Goal: Obtain resource: Download file/media

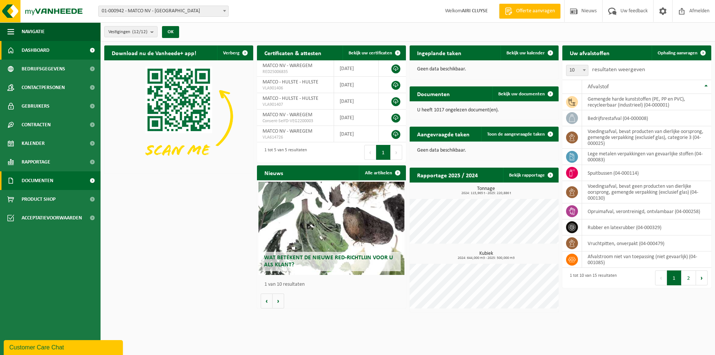
click at [32, 181] on span "Documenten" at bounding box center [38, 180] width 32 height 19
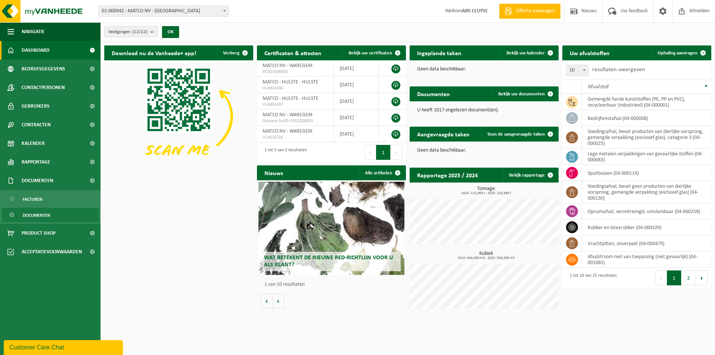
click at [35, 214] on span "Documenten" at bounding box center [37, 215] width 28 height 14
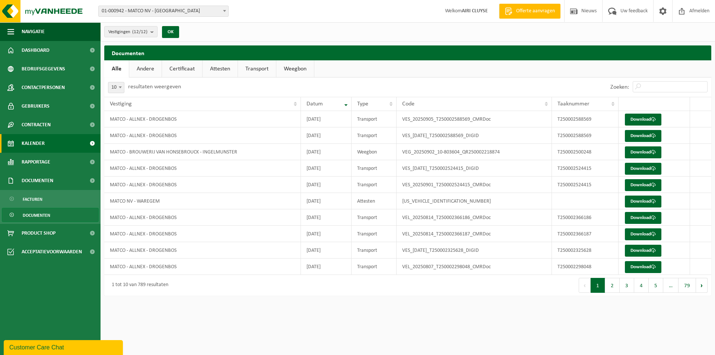
click at [31, 141] on span "Kalender" at bounding box center [33, 143] width 23 height 19
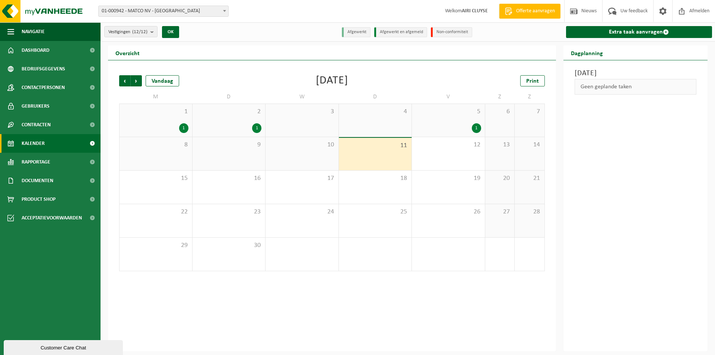
click at [447, 128] on div "1" at bounding box center [449, 128] width 66 height 10
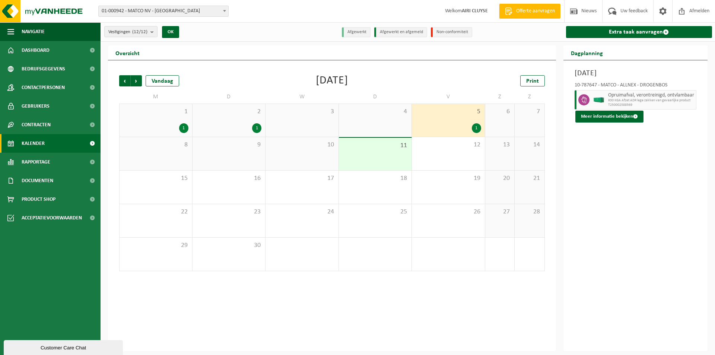
click at [226, 125] on div "1" at bounding box center [229, 128] width 66 height 10
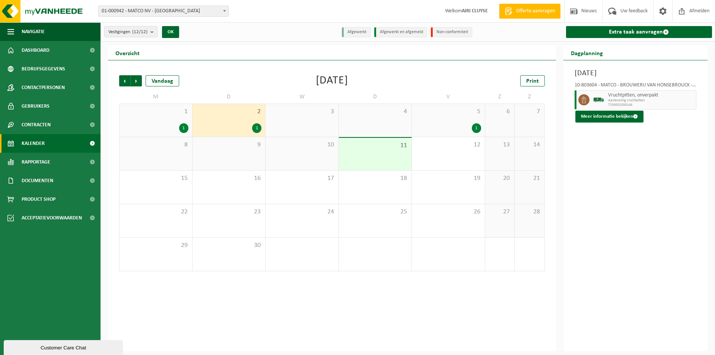
click at [163, 123] on div "1" at bounding box center [155, 128] width 65 height 10
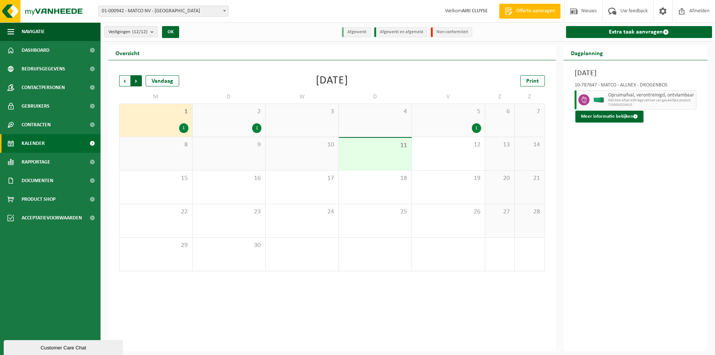
click at [123, 83] on span "Vorige" at bounding box center [124, 80] width 11 height 11
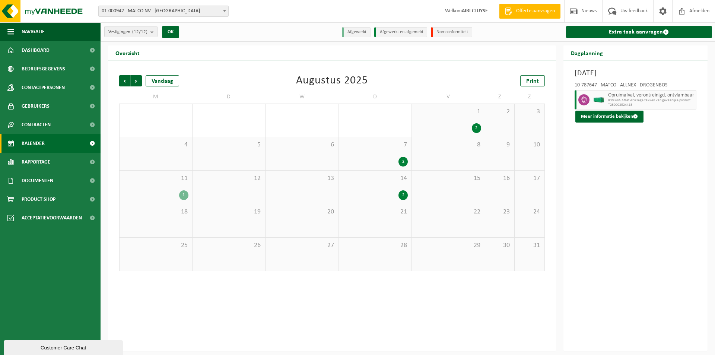
click at [183, 185] on div "11 1" at bounding box center [156, 187] width 73 height 33
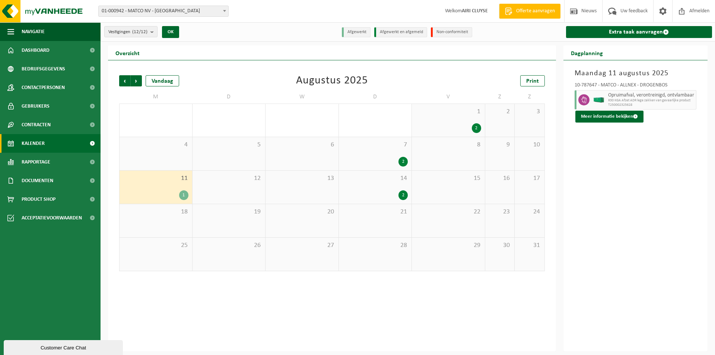
click at [381, 178] on span "14" at bounding box center [376, 178] width 66 height 8
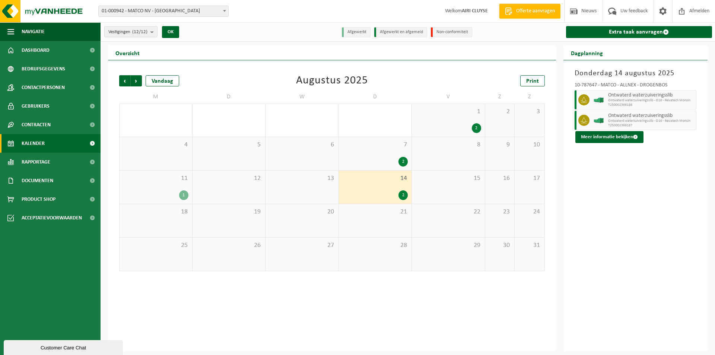
click at [380, 144] on span "7" at bounding box center [376, 145] width 66 height 8
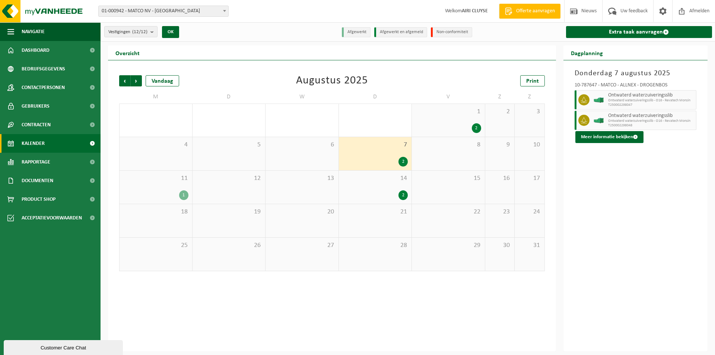
click at [443, 124] on div "2" at bounding box center [449, 128] width 66 height 10
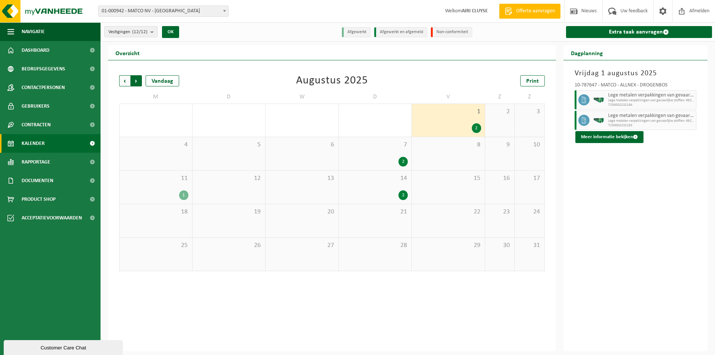
click at [127, 81] on span "Vorige" at bounding box center [124, 80] width 11 height 11
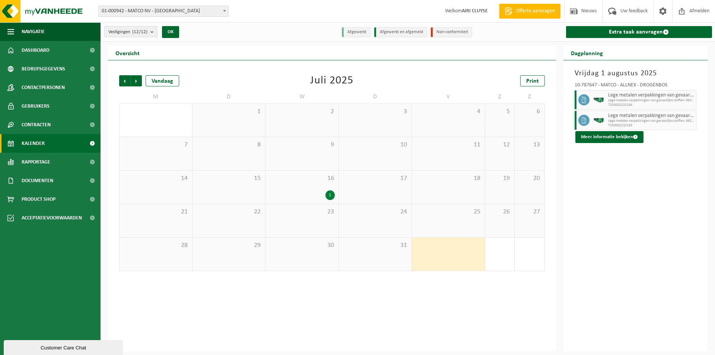
click at [296, 183] on div "16 1" at bounding box center [302, 187] width 73 height 33
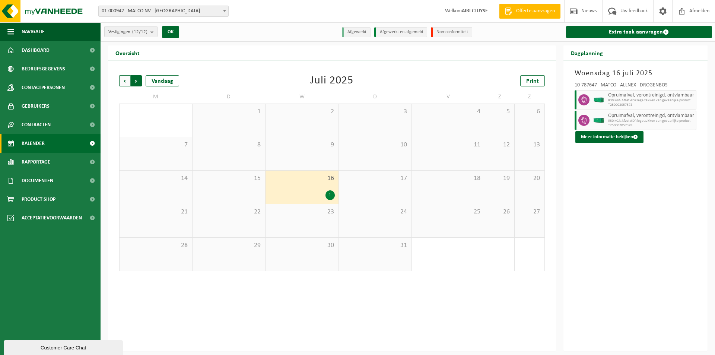
click at [126, 82] on span "Vorige" at bounding box center [124, 80] width 11 height 11
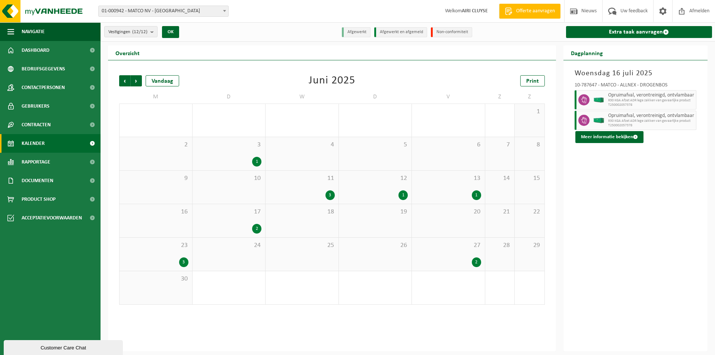
click at [471, 264] on div "2" at bounding box center [449, 262] width 66 height 10
click at [165, 252] on div "23 3" at bounding box center [156, 254] width 73 height 33
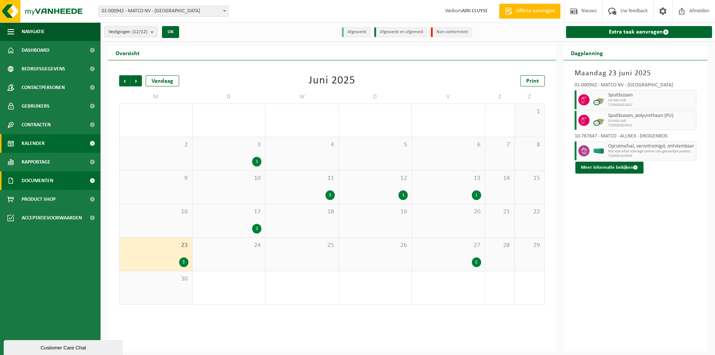
click at [26, 182] on span "Documenten" at bounding box center [38, 180] width 32 height 19
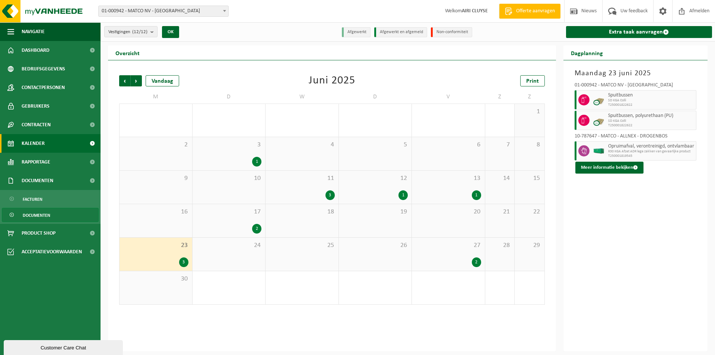
click at [38, 213] on span "Documenten" at bounding box center [37, 215] width 28 height 14
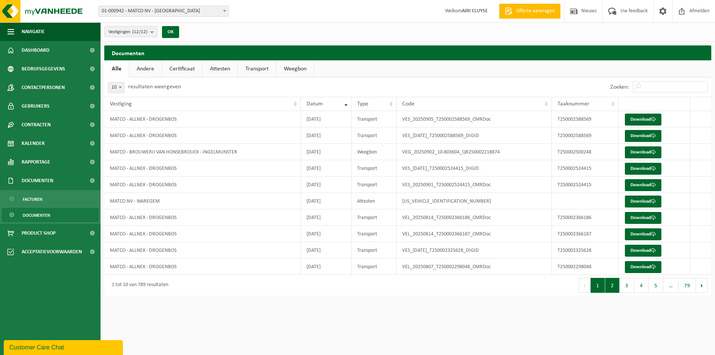
click at [608, 285] on button "2" at bounding box center [612, 285] width 15 height 15
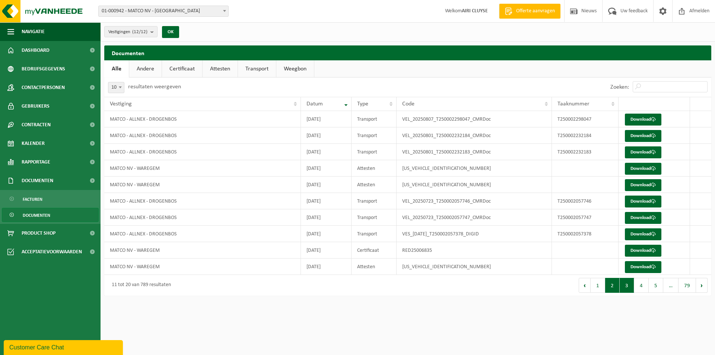
click at [627, 287] on button "3" at bounding box center [627, 285] width 15 height 15
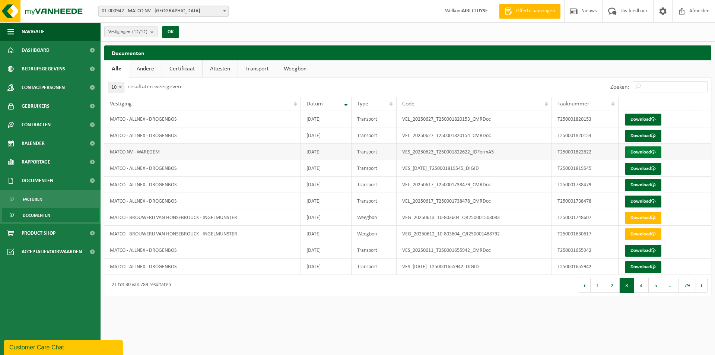
click at [629, 153] on link "Download" at bounding box center [643, 152] width 37 height 12
click at [652, 151] on span at bounding box center [653, 152] width 5 height 5
click at [38, 166] on span "Rapportage" at bounding box center [36, 162] width 29 height 19
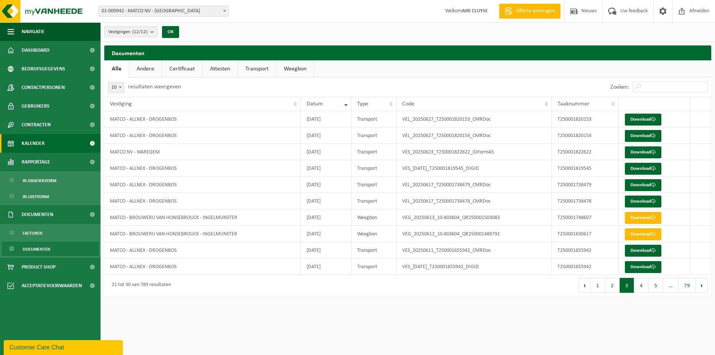
click at [42, 140] on span "Kalender" at bounding box center [33, 143] width 23 height 19
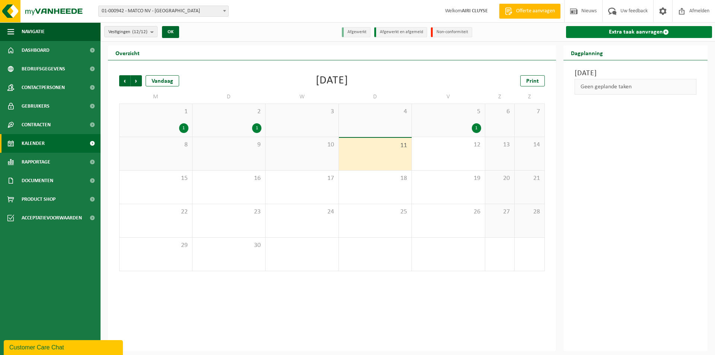
click at [640, 35] on link "Extra taak aanvragen" at bounding box center [639, 32] width 146 height 12
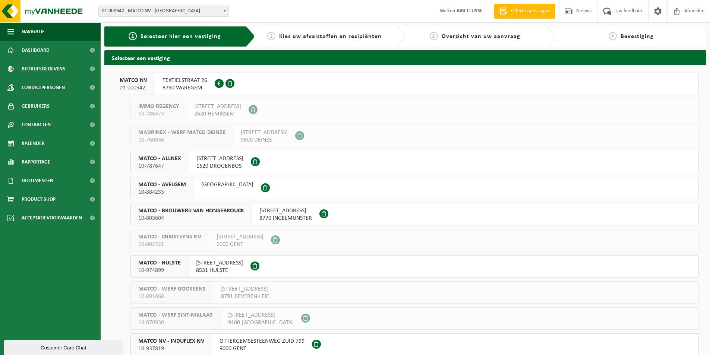
click at [134, 84] on span "01-000942" at bounding box center [134, 87] width 28 height 7
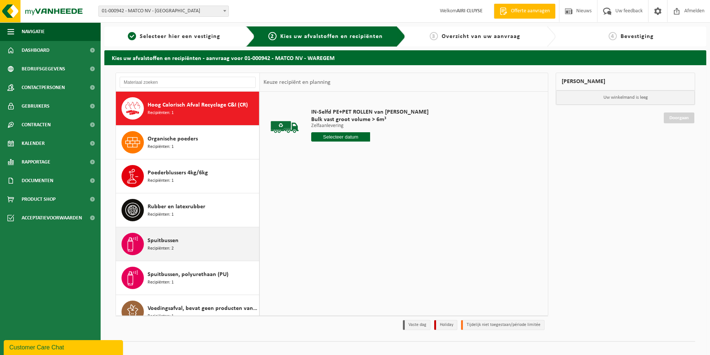
click at [190, 238] on div "Spuitbussen Recipiënten: 2" at bounding box center [203, 244] width 110 height 22
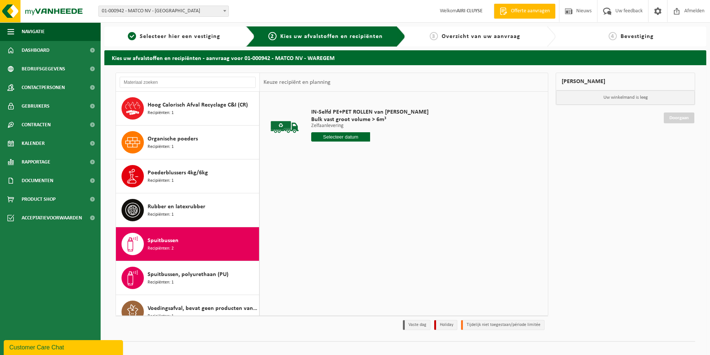
scroll to position [47, 0]
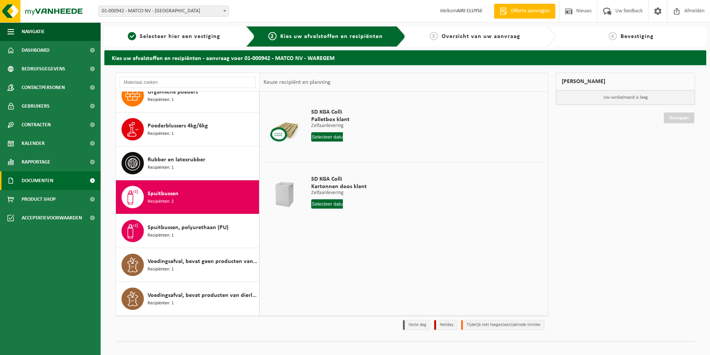
click at [32, 181] on span "Documenten" at bounding box center [38, 180] width 32 height 19
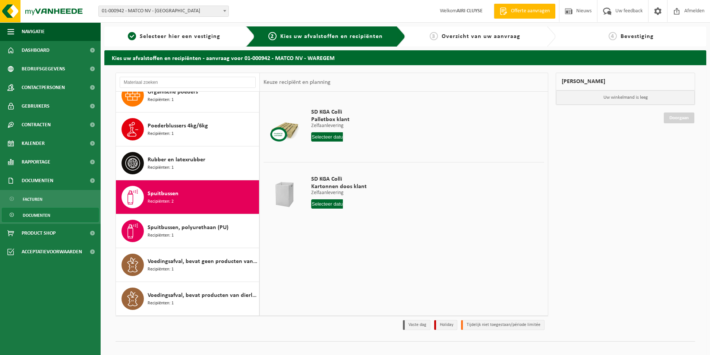
click at [45, 218] on span "Documenten" at bounding box center [37, 215] width 28 height 14
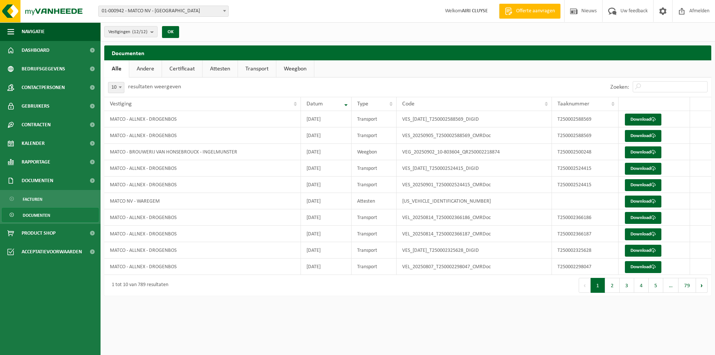
click at [212, 67] on link "Attesten" at bounding box center [220, 68] width 35 height 17
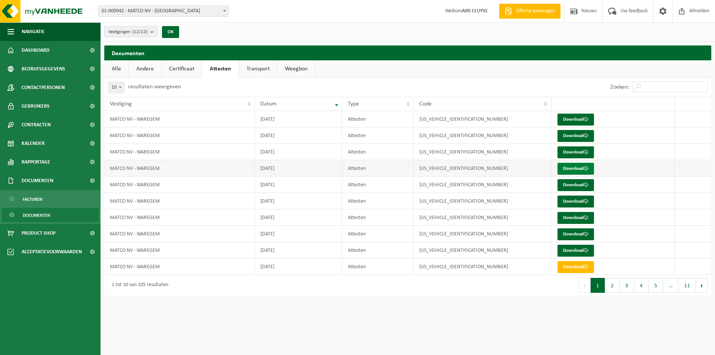
click at [578, 167] on link "Download" at bounding box center [576, 169] width 37 height 12
click at [612, 286] on button "2" at bounding box center [612, 285] width 15 height 15
click at [181, 66] on link "Certificaat" at bounding box center [182, 68] width 40 height 17
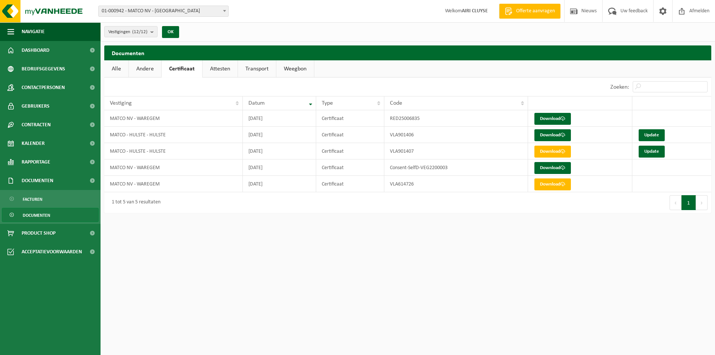
click at [205, 61] on link "Attesten" at bounding box center [220, 68] width 35 height 17
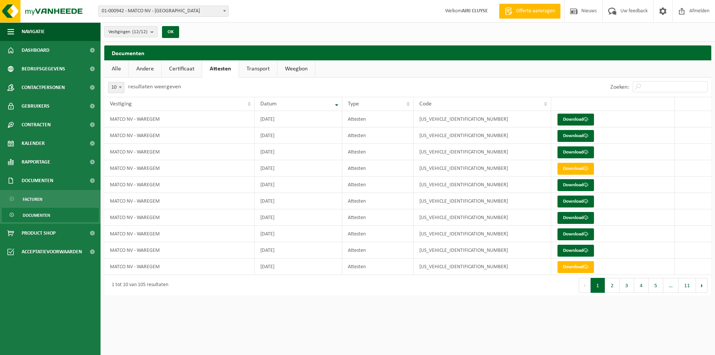
click at [188, 70] on link "Certificaat" at bounding box center [182, 68] width 40 height 17
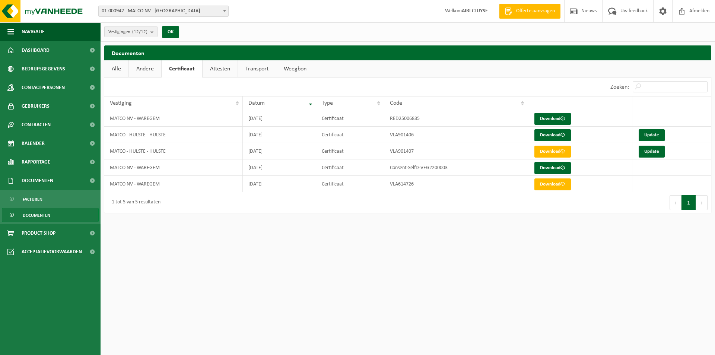
click at [114, 70] on link "Alle" at bounding box center [116, 68] width 24 height 17
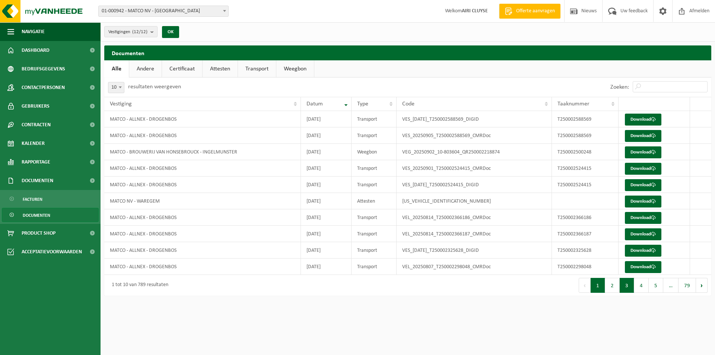
click at [625, 288] on button "3" at bounding box center [627, 285] width 15 height 15
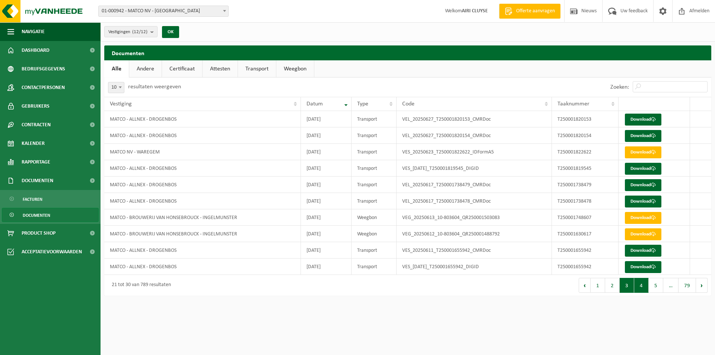
click at [642, 290] on button "4" at bounding box center [642, 285] width 15 height 15
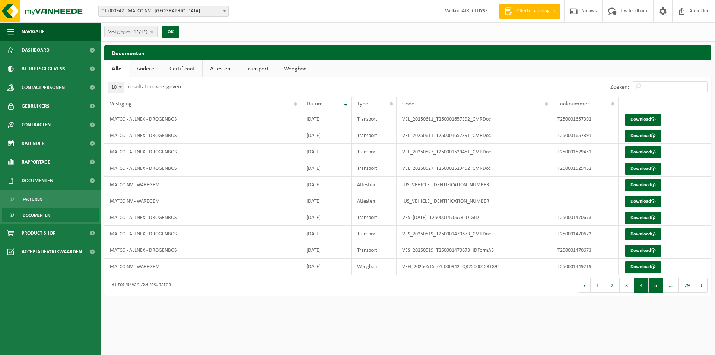
click at [658, 288] on button "5" at bounding box center [656, 285] width 15 height 15
click at [638, 218] on link "Download" at bounding box center [643, 218] width 37 height 12
click at [656, 89] on input "Zoeken:" at bounding box center [670, 86] width 75 height 11
paste input "T250001005052"
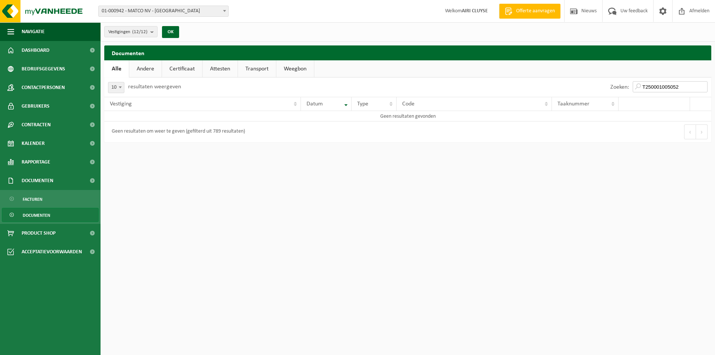
type input "T250001005052"
click at [118, 67] on link "Alle" at bounding box center [116, 68] width 25 height 17
click at [38, 215] on span "Documenten" at bounding box center [37, 215] width 28 height 14
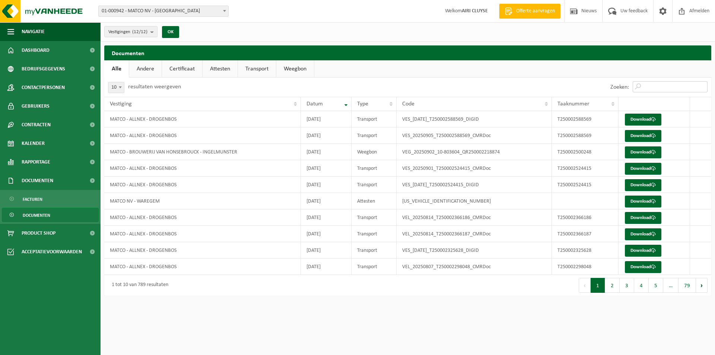
click at [661, 85] on input "Zoeken:" at bounding box center [670, 86] width 75 height 11
paste input "T250001822622"
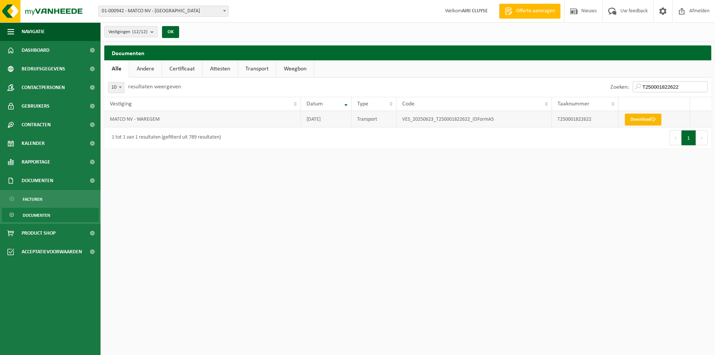
type input "T250001822622"
click at [653, 119] on span at bounding box center [653, 119] width 5 height 5
click at [41, 122] on span "Contracten" at bounding box center [36, 125] width 29 height 19
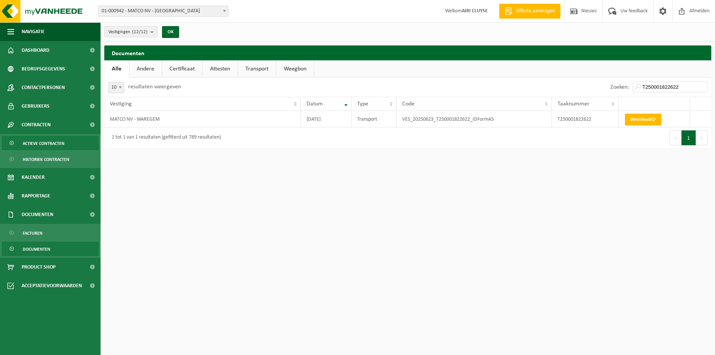
click at [48, 144] on span "Actieve contracten" at bounding box center [44, 143] width 42 height 14
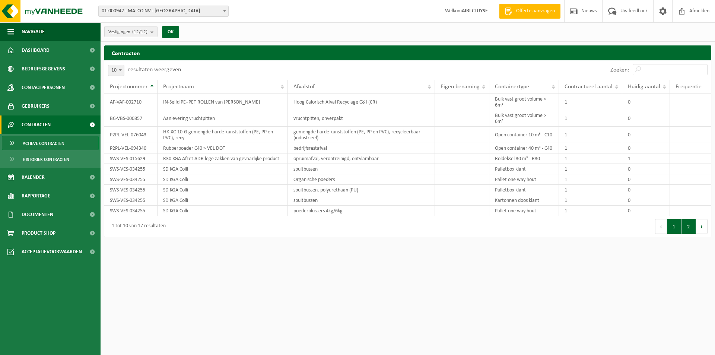
click at [692, 226] on button "2" at bounding box center [689, 226] width 15 height 15
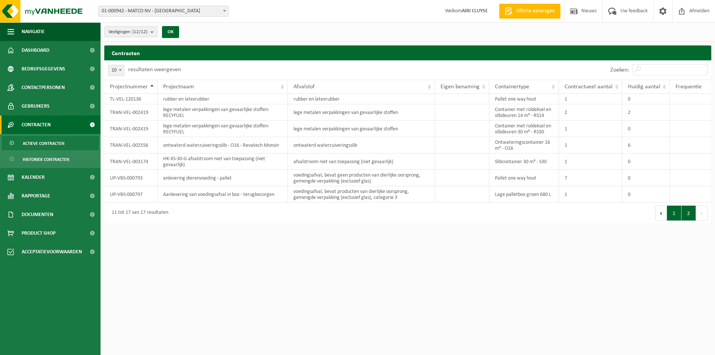
click at [672, 211] on button "1" at bounding box center [674, 213] width 15 height 15
